Goal: Task Accomplishment & Management: Complete application form

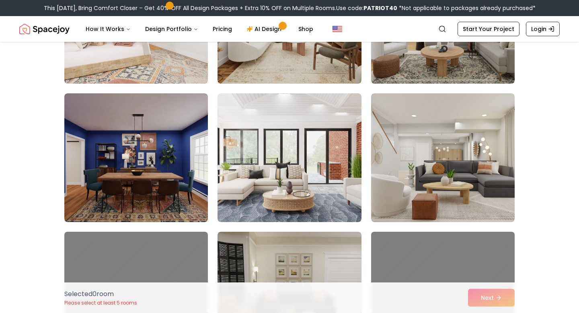
scroll to position [155, 0]
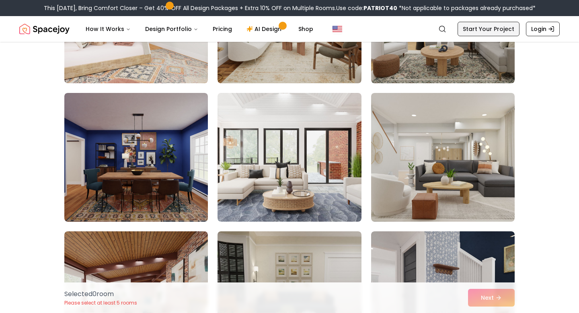
click at [488, 34] on link "Start Your Project" at bounding box center [489, 29] width 62 height 14
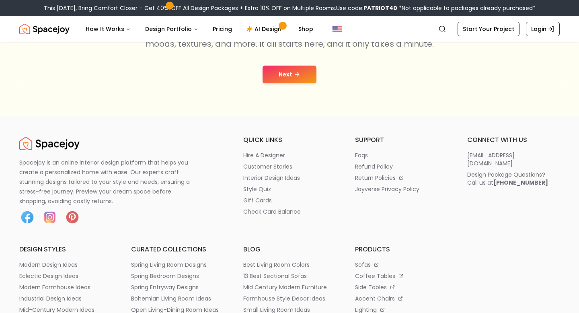
scroll to position [0, 0]
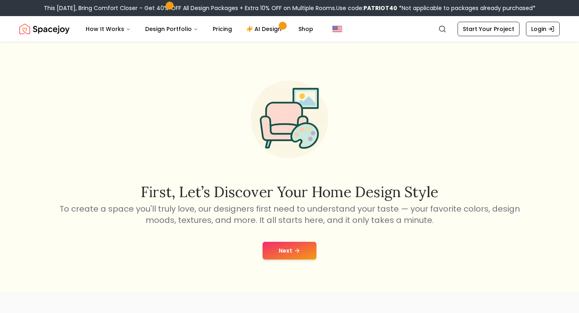
click at [303, 245] on button "Next" at bounding box center [290, 251] width 54 height 18
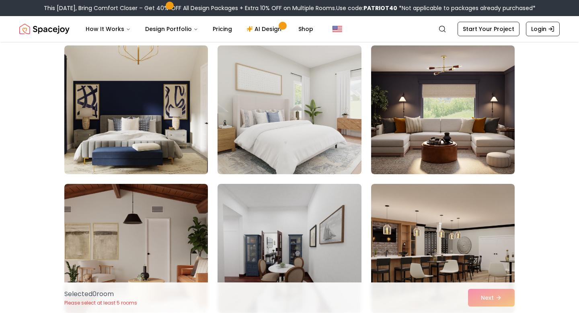
scroll to position [1724, 0]
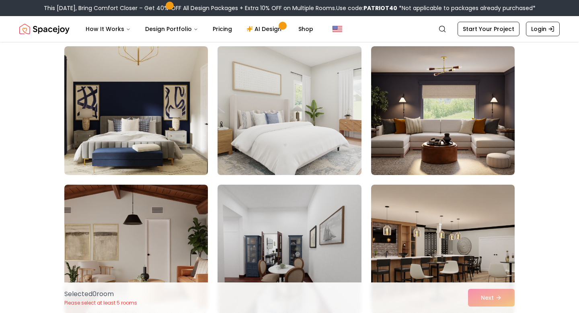
click at [260, 165] on img at bounding box center [289, 110] width 151 height 135
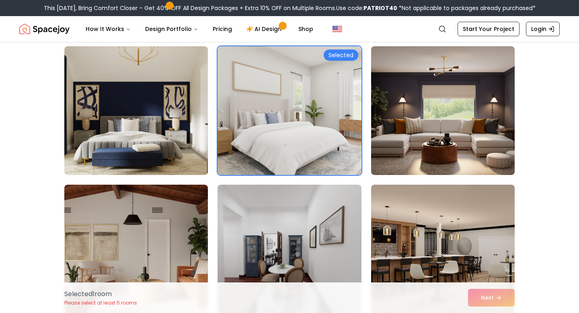
click at [348, 57] on div "Selected" at bounding box center [341, 54] width 35 height 11
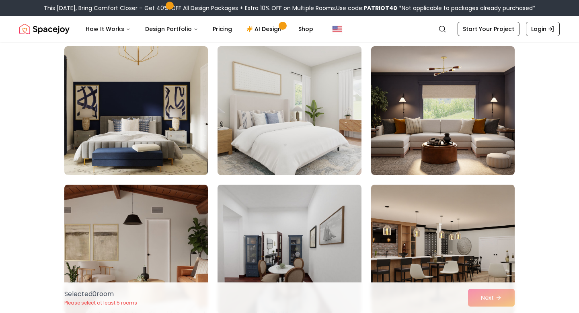
click at [305, 124] on img at bounding box center [289, 110] width 151 height 135
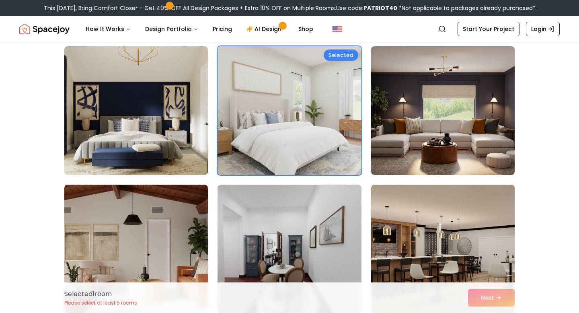
click at [305, 124] on img at bounding box center [289, 110] width 151 height 135
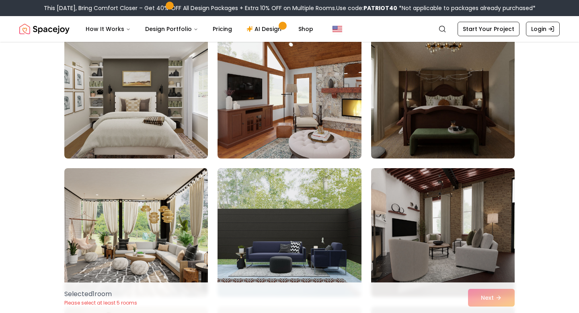
scroll to position [1321, 0]
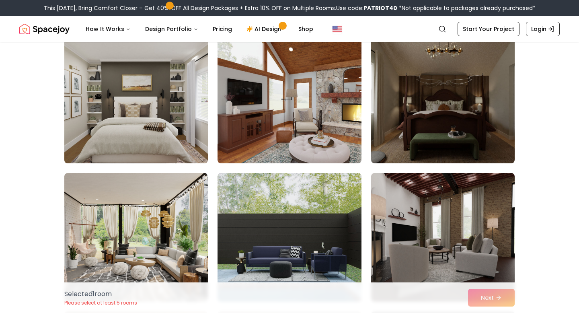
click at [190, 140] on img at bounding box center [136, 98] width 151 height 135
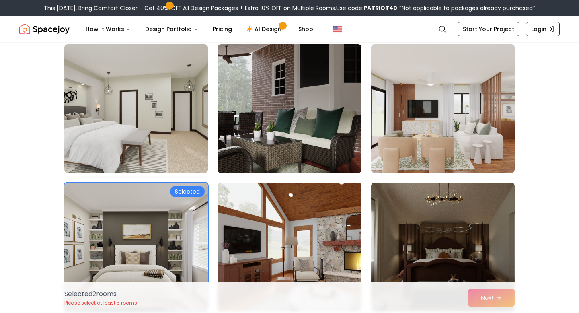
scroll to position [1170, 0]
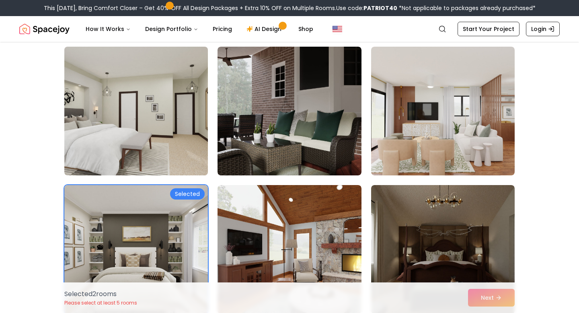
click at [152, 138] on img at bounding box center [136, 110] width 151 height 135
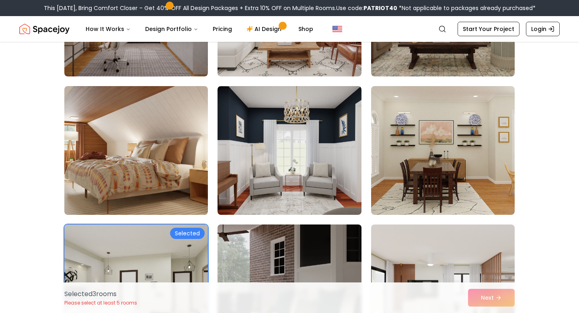
scroll to position [992, 0]
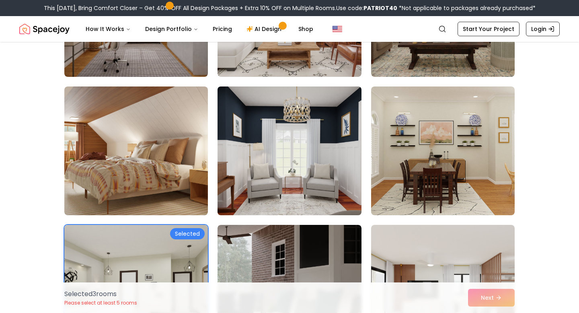
click at [324, 160] on img at bounding box center [289, 150] width 151 height 135
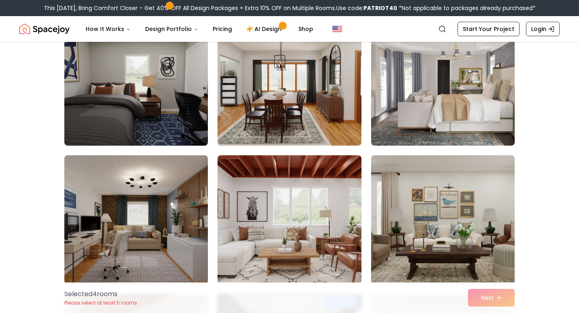
scroll to position [763, 0]
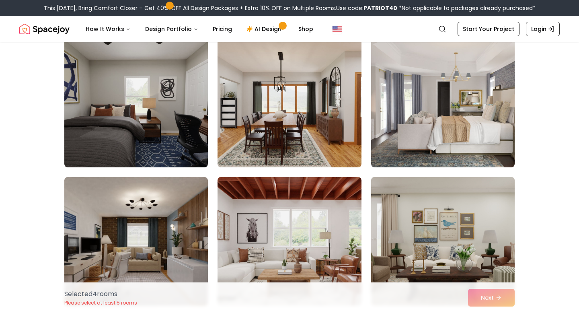
click at [391, 138] on img at bounding box center [443, 103] width 144 height 129
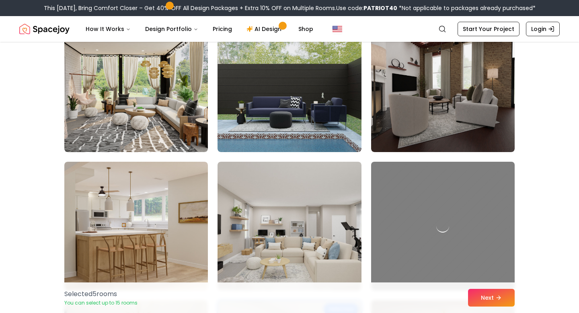
scroll to position [1472, 0]
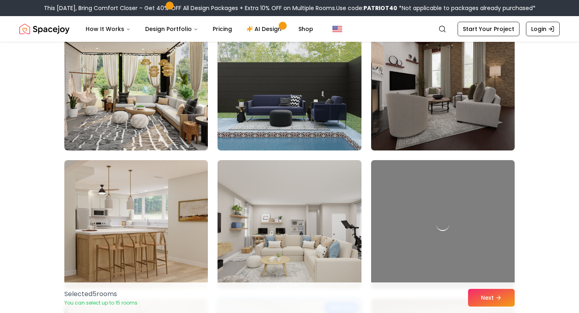
click at [387, 119] on img at bounding box center [443, 86] width 151 height 135
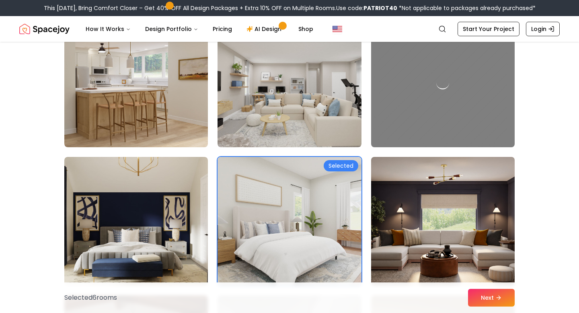
scroll to position [1615, 0]
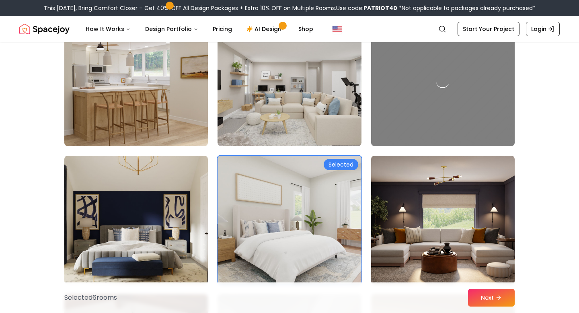
click at [173, 123] on img at bounding box center [136, 81] width 151 height 135
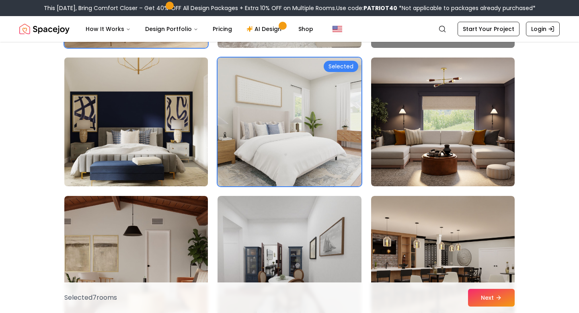
scroll to position [1714, 0]
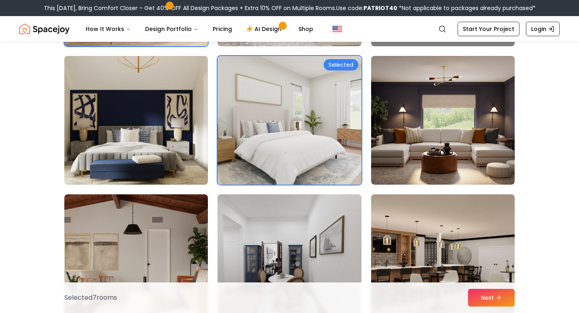
click at [150, 128] on img at bounding box center [136, 120] width 151 height 135
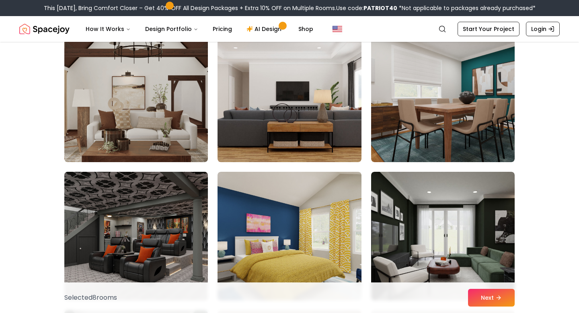
scroll to position [2009, 0]
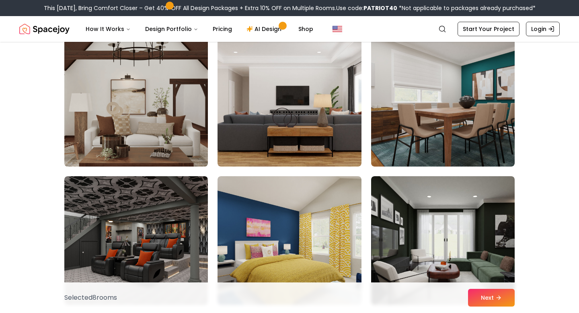
click at [165, 118] on img at bounding box center [136, 102] width 151 height 135
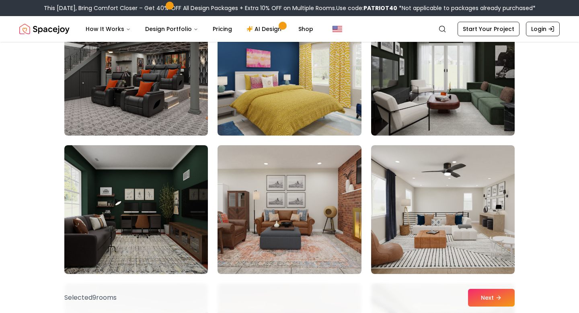
scroll to position [2174, 0]
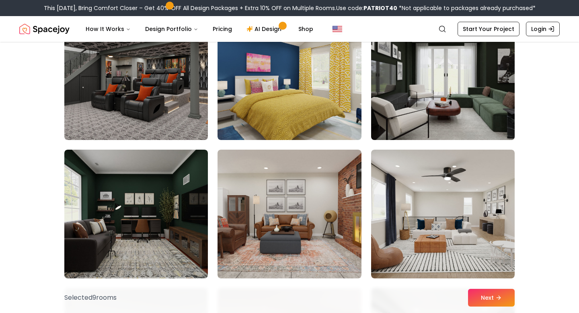
click at [408, 104] on img at bounding box center [443, 75] width 151 height 135
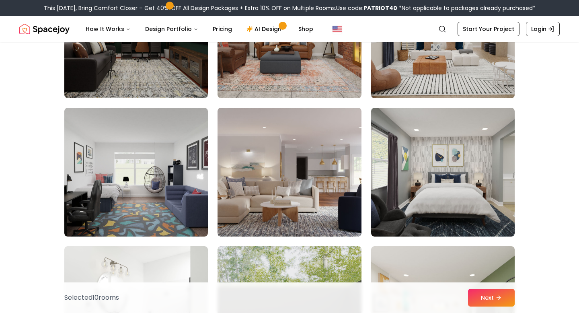
scroll to position [2373, 0]
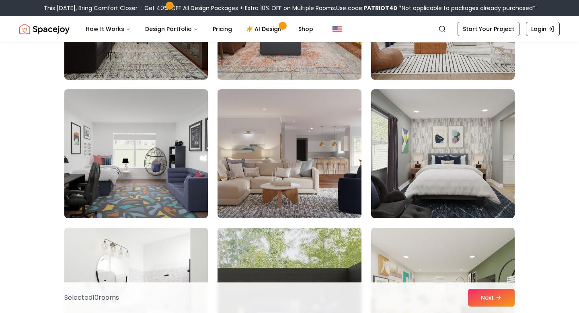
click at [174, 194] on img at bounding box center [136, 153] width 151 height 135
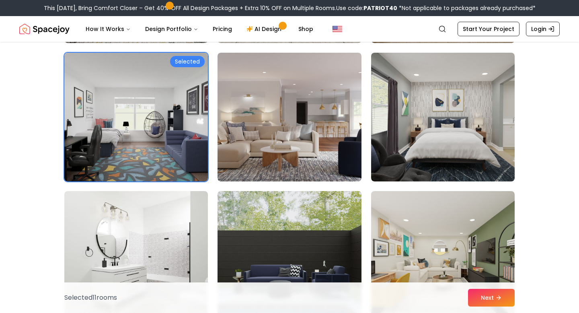
scroll to position [2426, 0]
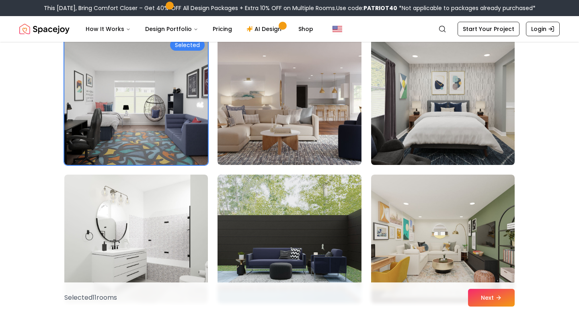
click at [469, 134] on img at bounding box center [443, 100] width 151 height 135
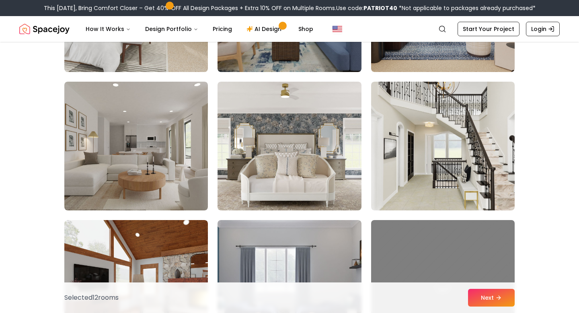
scroll to position [2797, 0]
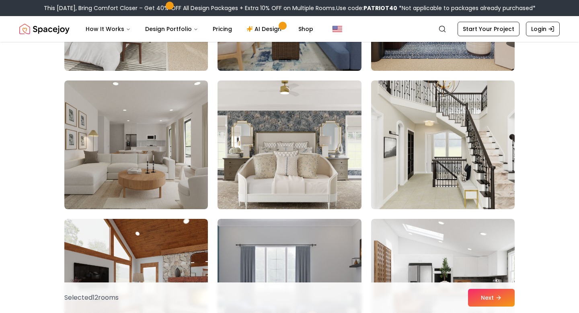
click at [290, 143] on img at bounding box center [289, 144] width 151 height 135
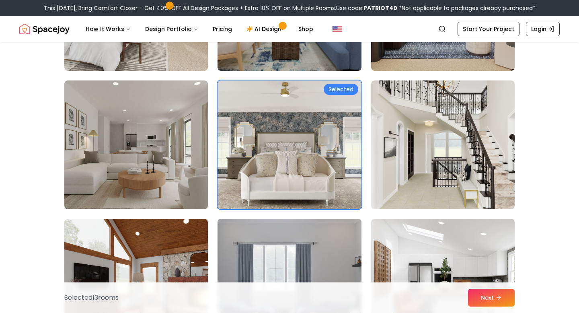
scroll to position [2852, 0]
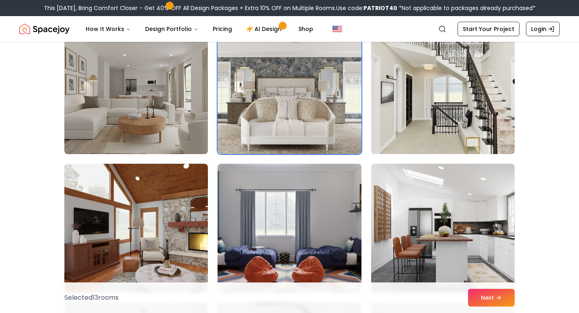
click at [405, 154] on img at bounding box center [443, 89] width 151 height 135
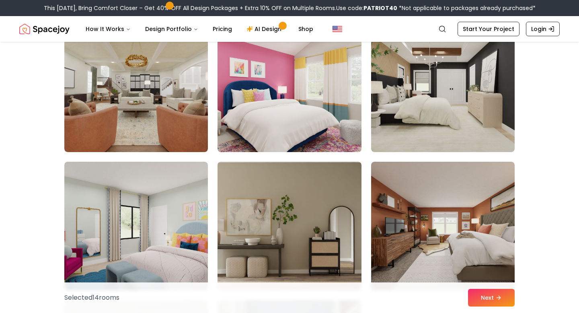
scroll to position [3408, 0]
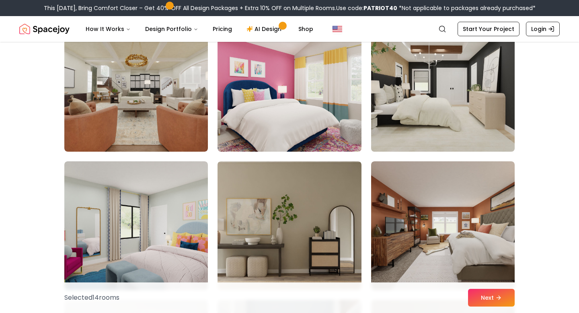
click at [412, 115] on img at bounding box center [443, 87] width 151 height 135
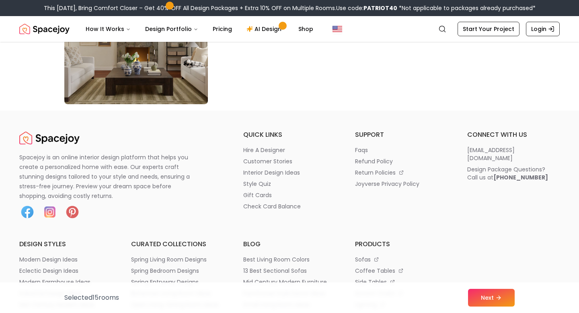
scroll to position [4704, 0]
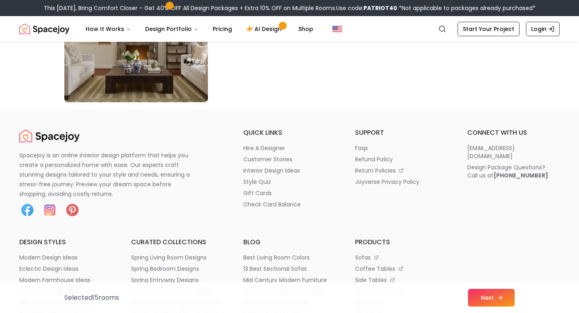
click at [490, 292] on button "Next" at bounding box center [491, 298] width 47 height 18
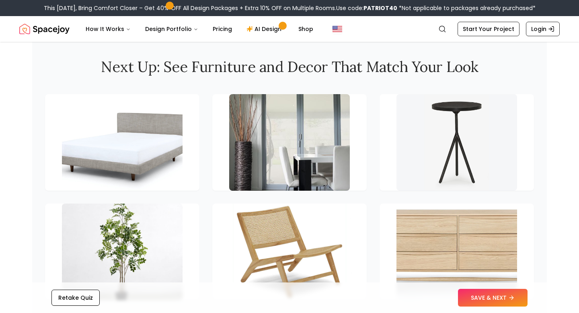
scroll to position [1102, 0]
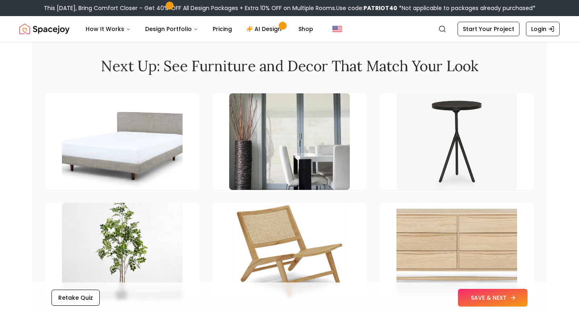
click at [468, 297] on button "SAVE & NEXT" at bounding box center [493, 298] width 70 height 18
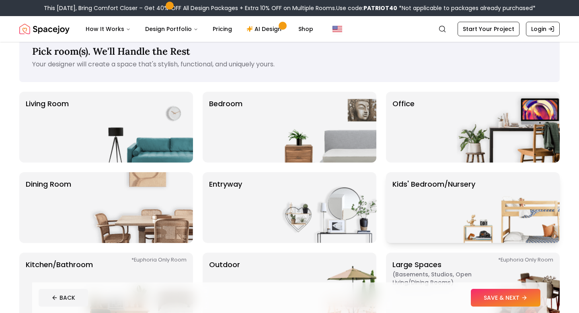
scroll to position [29, 0]
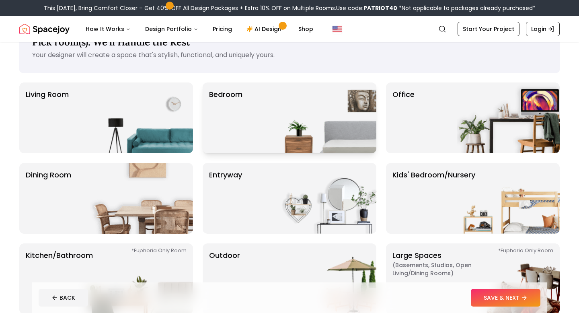
click at [341, 101] on img at bounding box center [325, 117] width 103 height 71
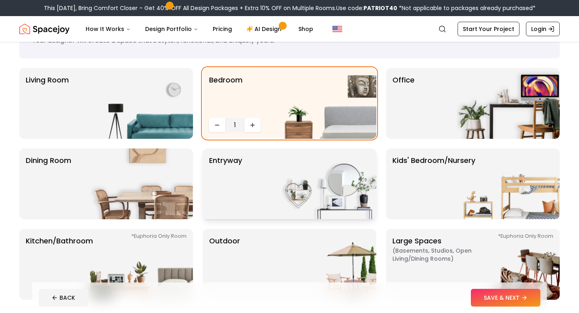
scroll to position [43, 0]
click at [156, 121] on img at bounding box center [141, 103] width 103 height 71
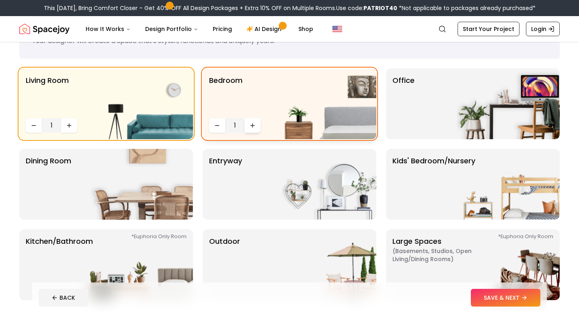
click at [249, 124] on button "Increase quantity" at bounding box center [253, 125] width 16 height 14
click at [470, 117] on img at bounding box center [508, 103] width 103 height 71
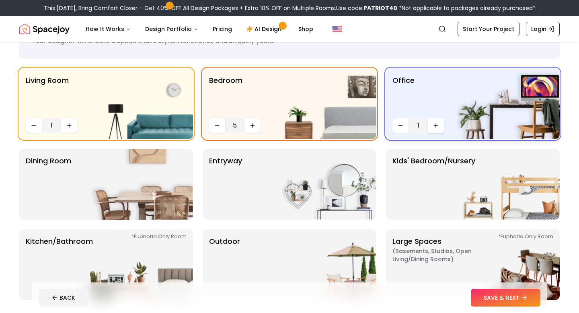
click at [436, 128] on icon "Increase quantity" at bounding box center [436, 125] width 6 height 6
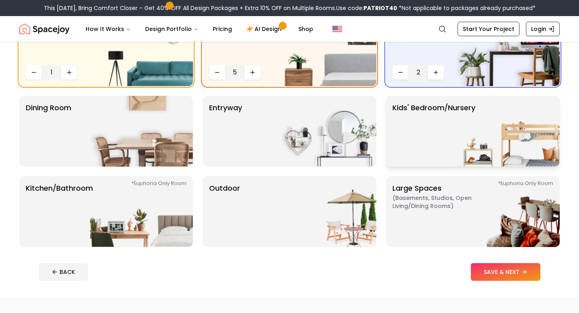
scroll to position [103, 0]
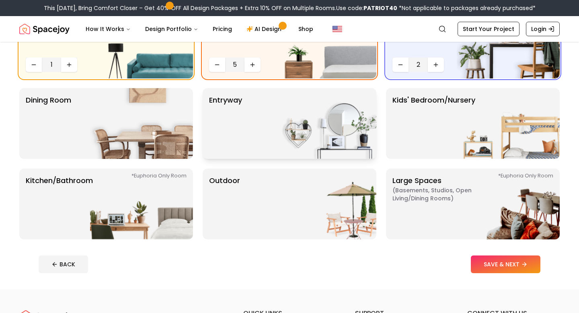
click at [336, 146] on img at bounding box center [325, 123] width 103 height 71
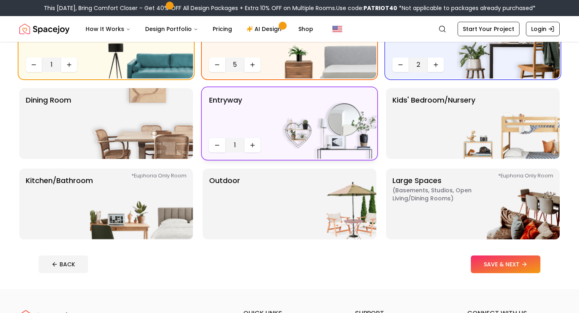
click at [314, 136] on img at bounding box center [325, 123] width 103 height 71
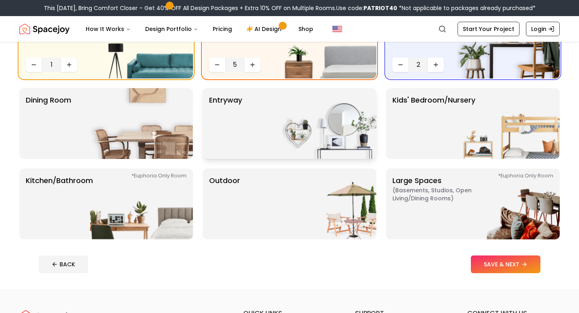
click at [278, 125] on img at bounding box center [325, 123] width 103 height 71
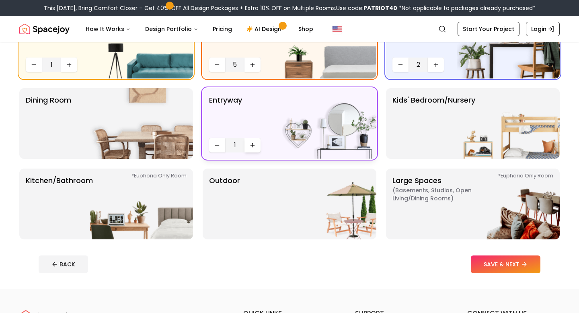
click at [255, 141] on button "Increase quantity" at bounding box center [253, 145] width 16 height 14
click at [149, 139] on img at bounding box center [141, 123] width 103 height 71
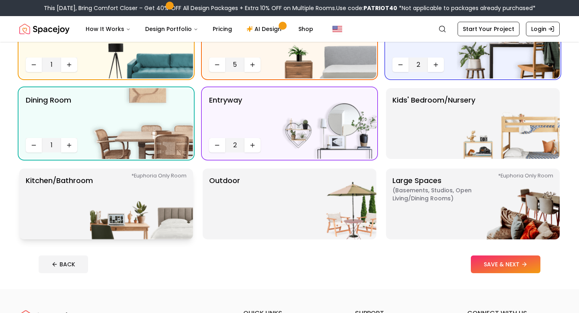
click at [173, 218] on img at bounding box center [141, 204] width 103 height 71
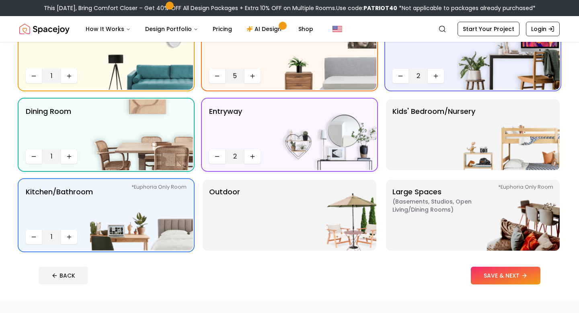
scroll to position [93, 0]
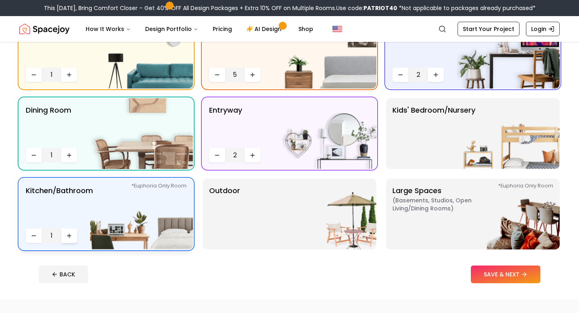
click at [76, 237] on button "Increase quantity" at bounding box center [69, 236] width 16 height 14
click at [322, 214] on img at bounding box center [325, 214] width 103 height 71
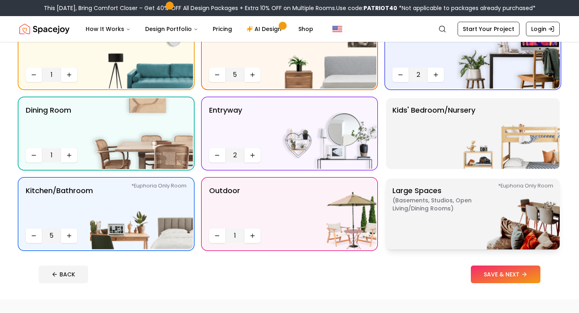
click at [446, 224] on p "Large Spaces ( Basements, Studios, Open living/dining rooms ) *Euphoria Only Ro…" at bounding box center [443, 214] width 101 height 58
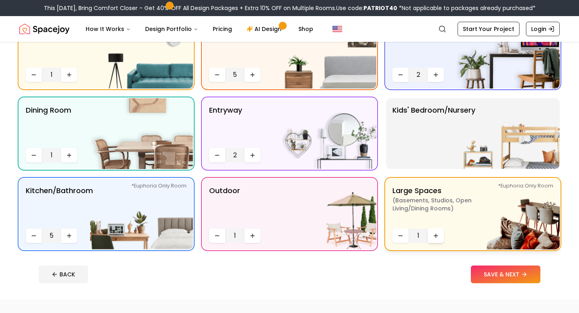
click at [439, 234] on icon "Increase quantity" at bounding box center [436, 236] width 6 height 6
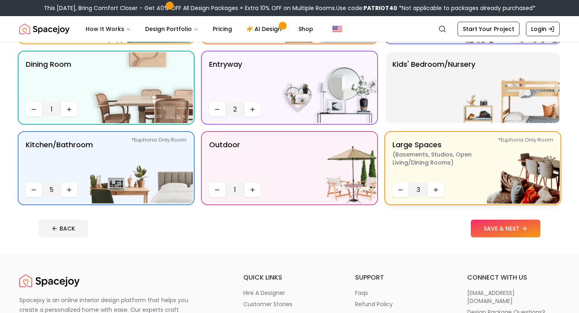
scroll to position [153, 0]
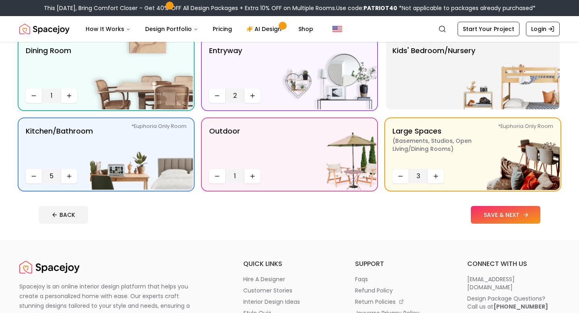
click at [493, 211] on button "SAVE & NEXT" at bounding box center [506, 215] width 70 height 18
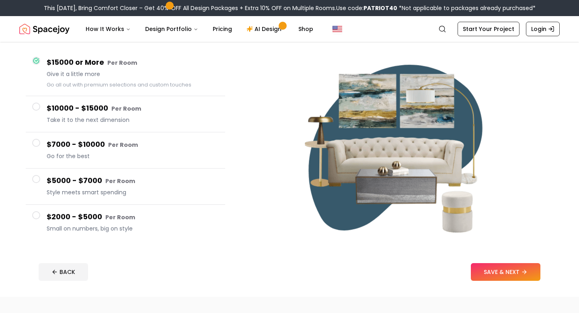
scroll to position [59, 0]
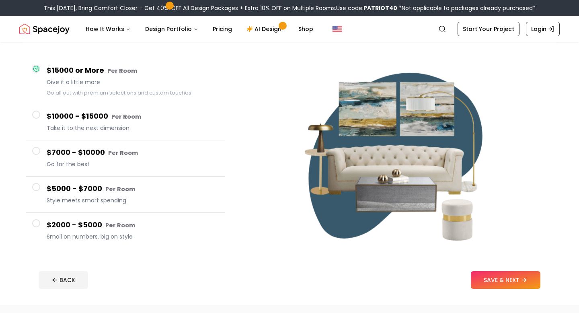
click at [101, 120] on h4 "$10000 - $15000 Per Room" at bounding box center [133, 117] width 172 height 12
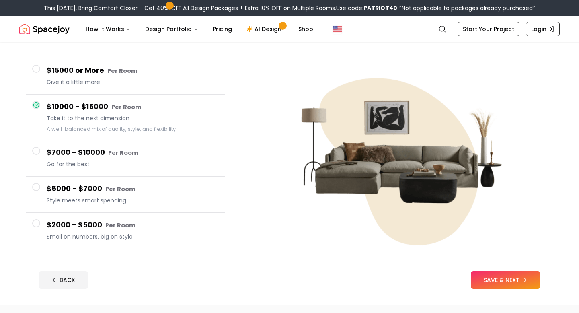
click at [101, 83] on span "Give it a little more" at bounding box center [133, 82] width 172 height 8
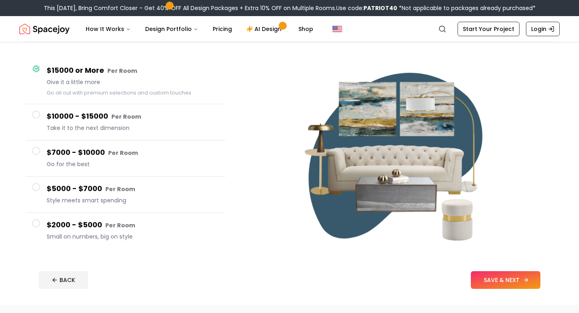
click at [532, 281] on button "SAVE & NEXT" at bounding box center [506, 280] width 70 height 18
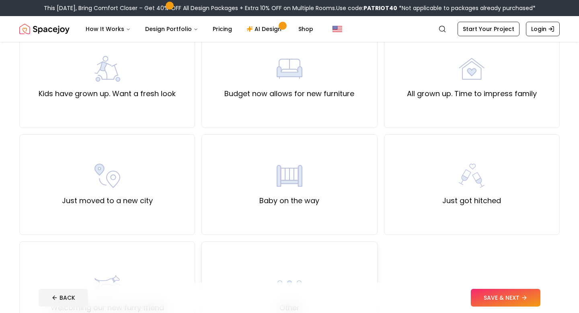
scroll to position [189, 0]
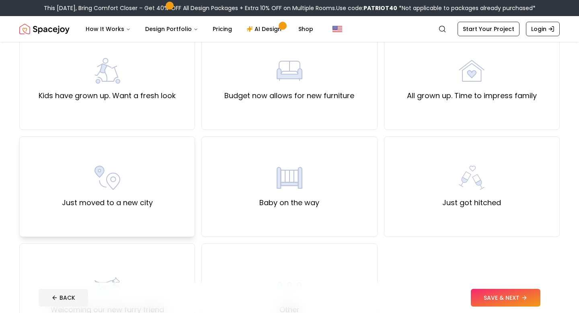
click at [171, 217] on div "Just moved to a new city" at bounding box center [107, 186] width 176 height 101
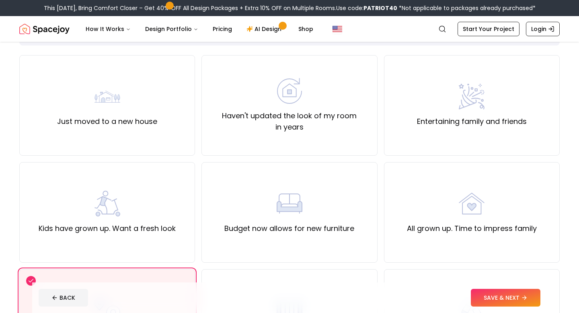
scroll to position [54, 0]
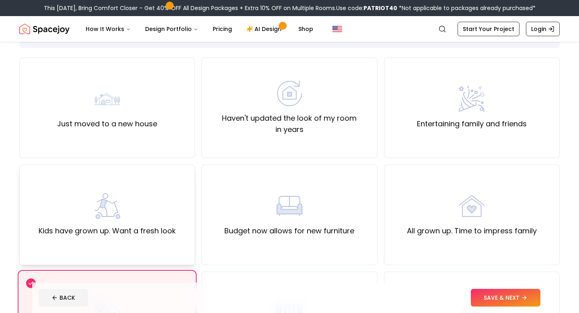
click at [172, 247] on div "Kids have grown up. Want a fresh look" at bounding box center [107, 215] width 176 height 101
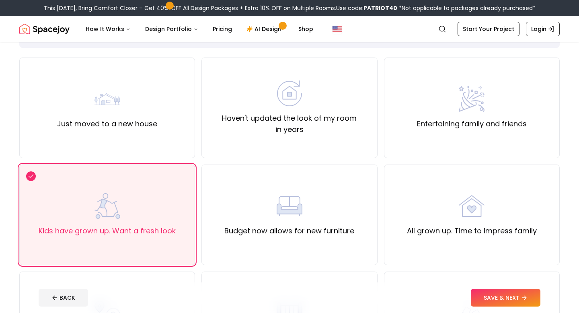
click at [161, 289] on div "BACK SAVE & NEXT" at bounding box center [290, 298] width 502 height 18
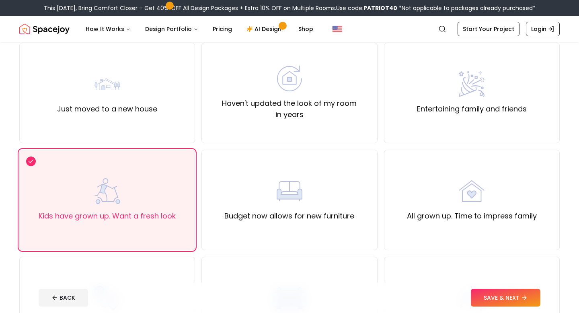
scroll to position [71, 0]
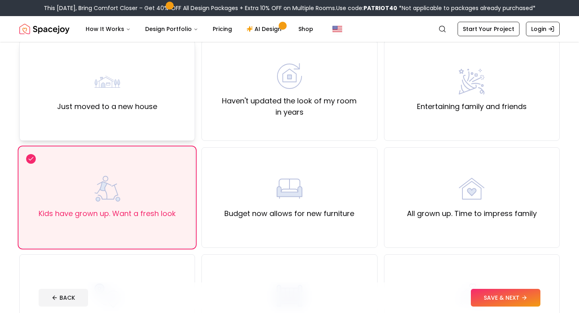
click at [118, 106] on label "Just moved to a new house" at bounding box center [107, 106] width 100 height 11
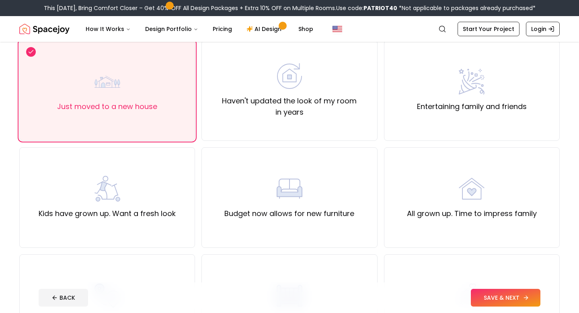
click at [508, 301] on button "SAVE & NEXT" at bounding box center [506, 298] width 70 height 18
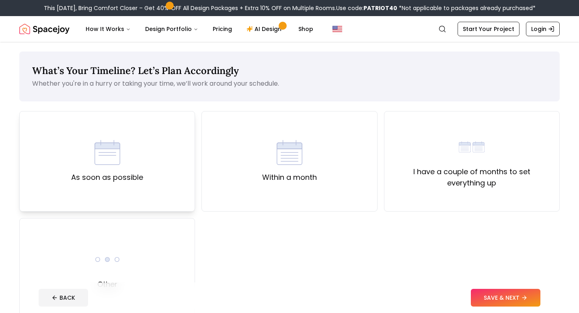
click at [146, 186] on div "As soon as possible" at bounding box center [107, 161] width 176 height 101
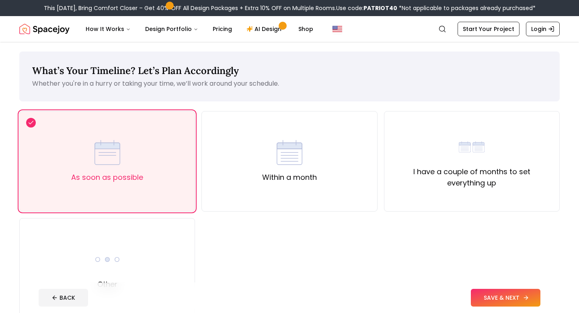
click at [521, 302] on button "SAVE & NEXT" at bounding box center [506, 298] width 70 height 18
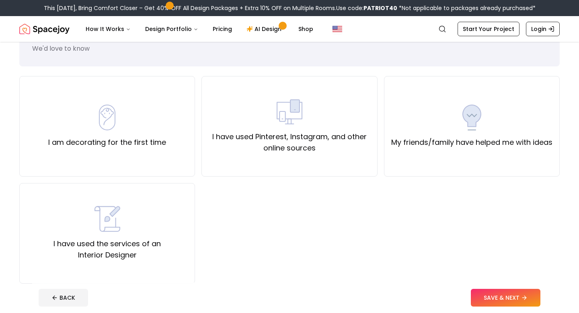
scroll to position [37, 0]
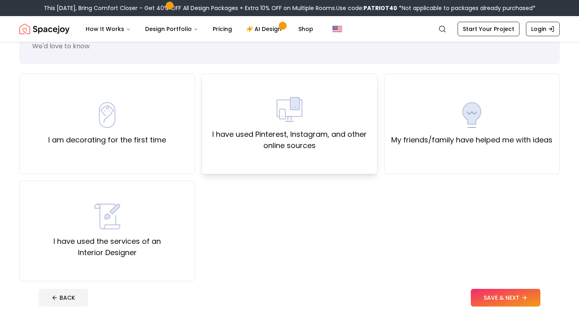
click at [284, 146] on label "I have used Pinterest, Instagram, and other online sources" at bounding box center [289, 140] width 162 height 23
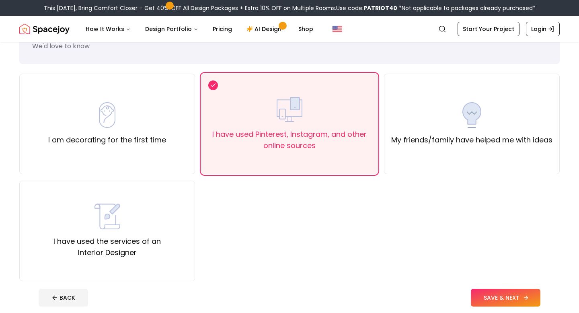
click at [482, 289] on button "SAVE & NEXT" at bounding box center [506, 298] width 70 height 18
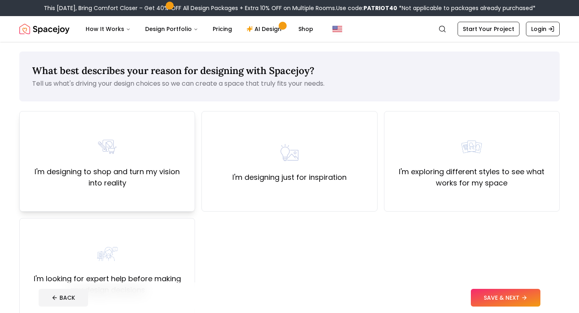
click at [150, 185] on label "I'm designing to shop and turn my vision into reality" at bounding box center [107, 177] width 162 height 23
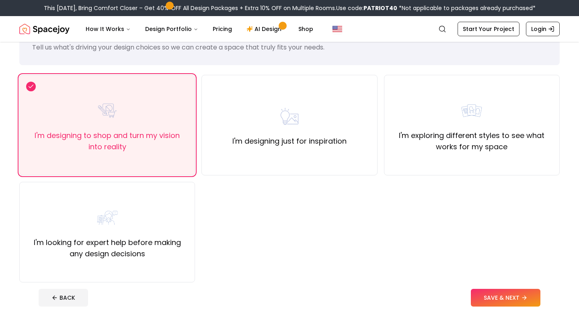
scroll to position [39, 0]
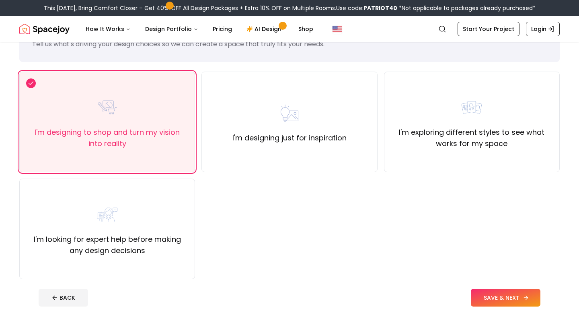
click at [489, 294] on button "SAVE & NEXT" at bounding box center [506, 298] width 70 height 18
